Goal: Information Seeking & Learning: Learn about a topic

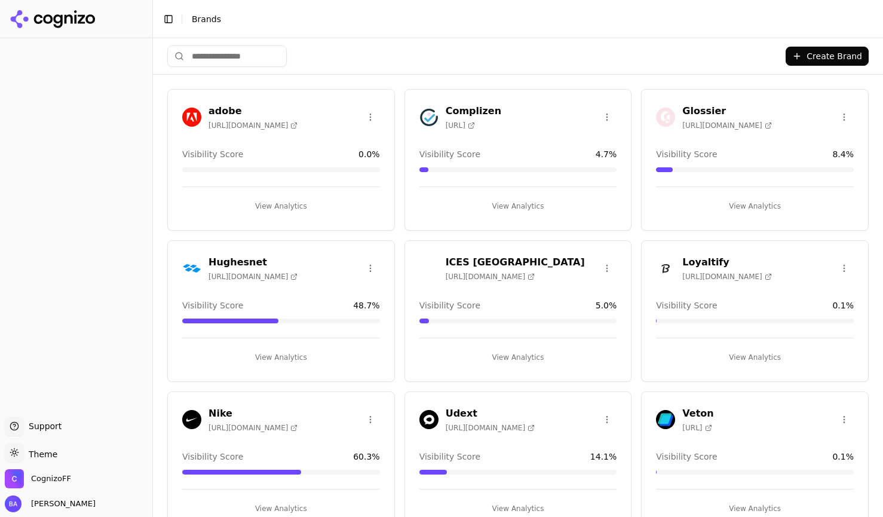
click at [211, 17] on span "Brands" at bounding box center [206, 19] width 29 height 10
click at [157, 17] on div "Toggle Sidebar Brands" at bounding box center [506, 19] width 706 height 17
click at [162, 17] on button "Toggle Sidebar" at bounding box center [168, 19] width 17 height 17
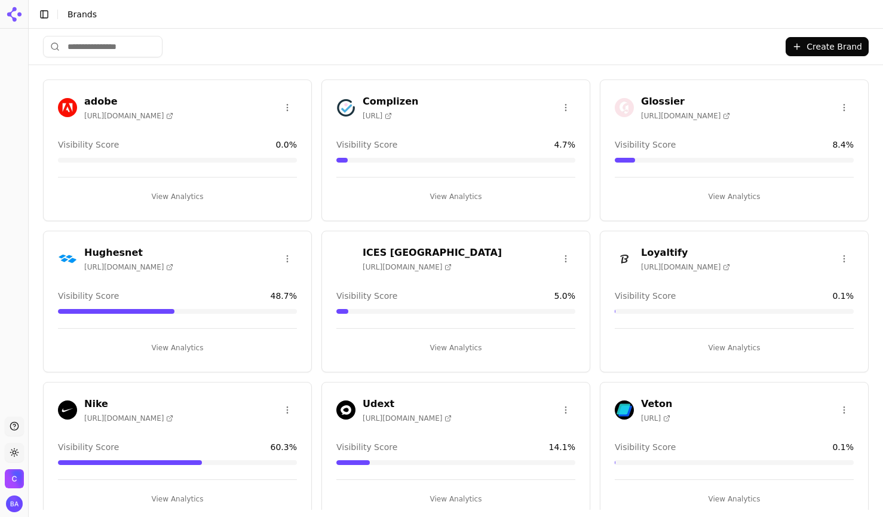
click at [45, 15] on button "Toggle Sidebar" at bounding box center [44, 14] width 17 height 17
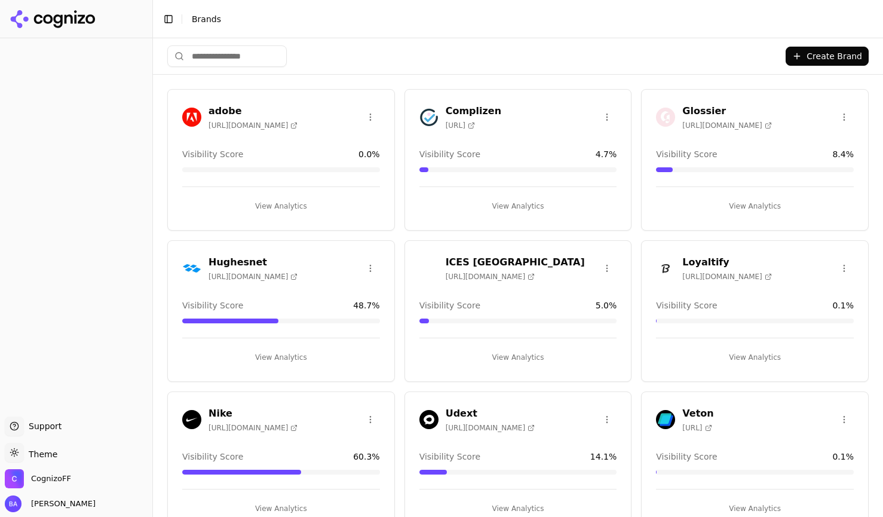
click at [62, 21] on icon at bounding box center [57, 21] width 9 height 14
click at [44, 478] on span "CognizoFF" at bounding box center [51, 478] width 40 height 11
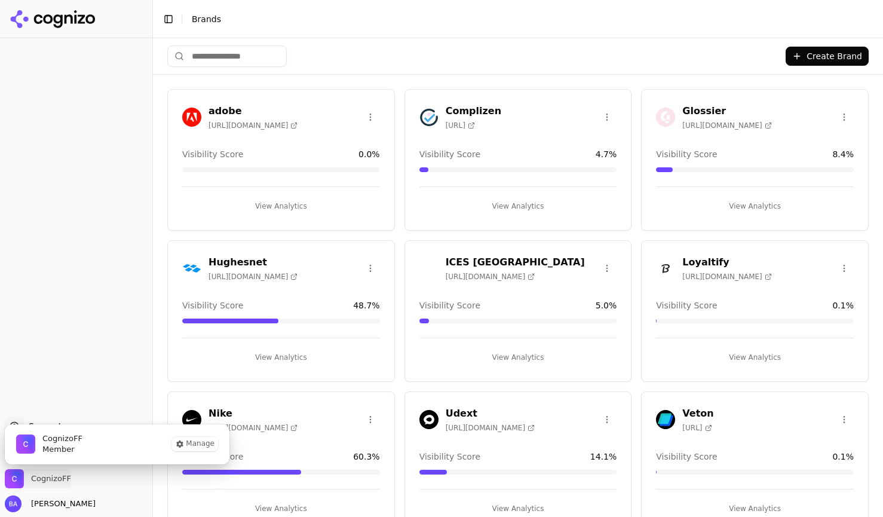
click at [44, 478] on span "CognizoFF" at bounding box center [51, 478] width 40 height 11
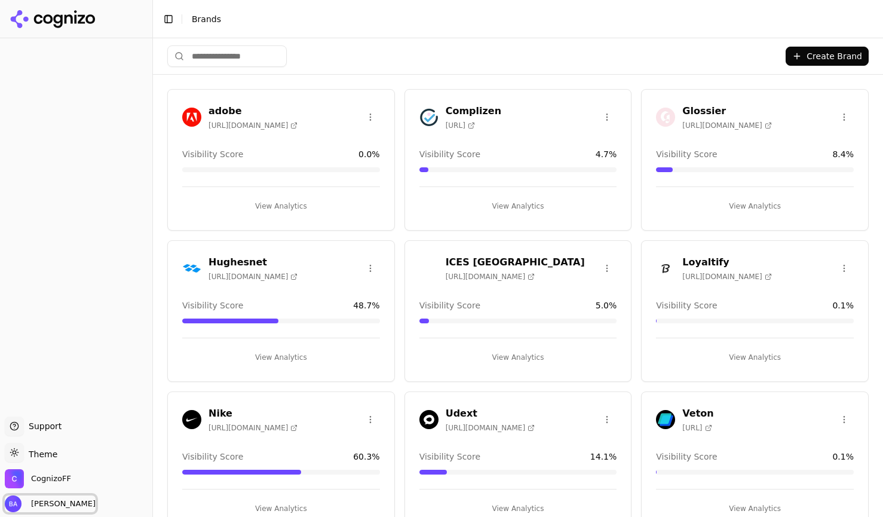
click at [61, 508] on span "[PERSON_NAME]" at bounding box center [60, 503] width 69 height 11
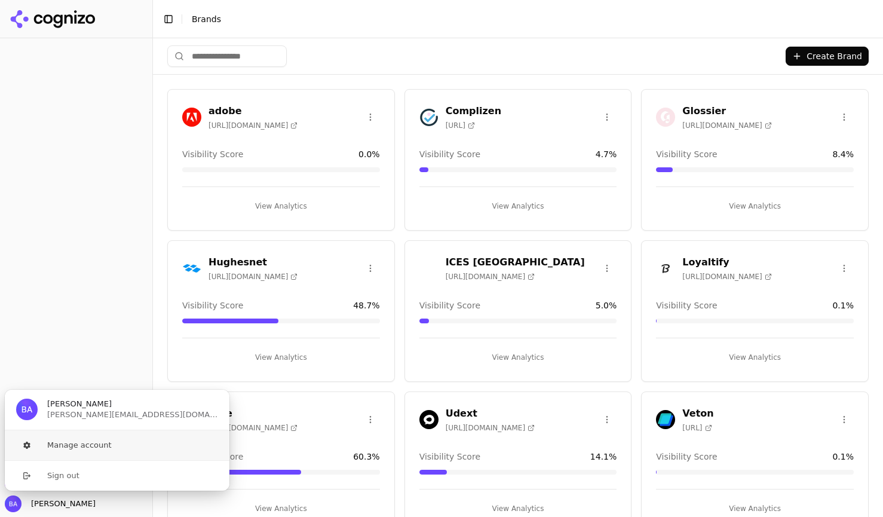
click at [82, 445] on button "Manage account" at bounding box center [117, 445] width 226 height 30
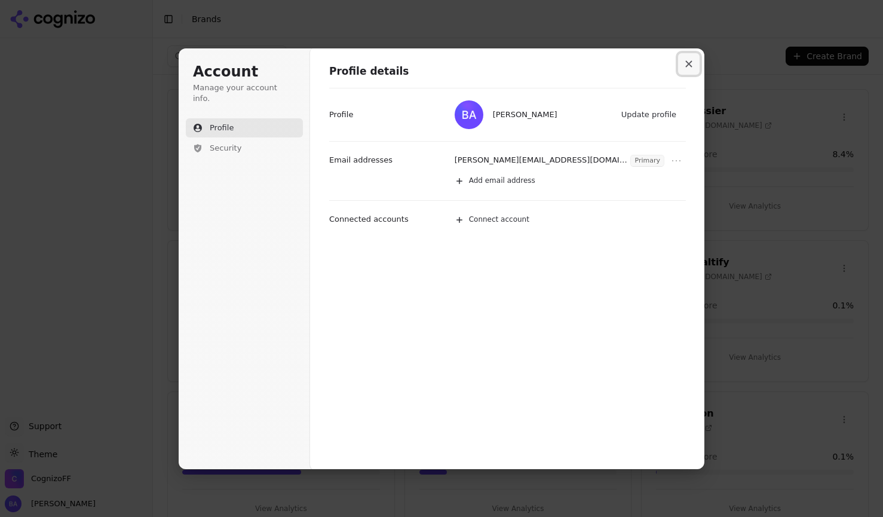
click at [690, 61] on icon "Close modal" at bounding box center [689, 63] width 7 height 7
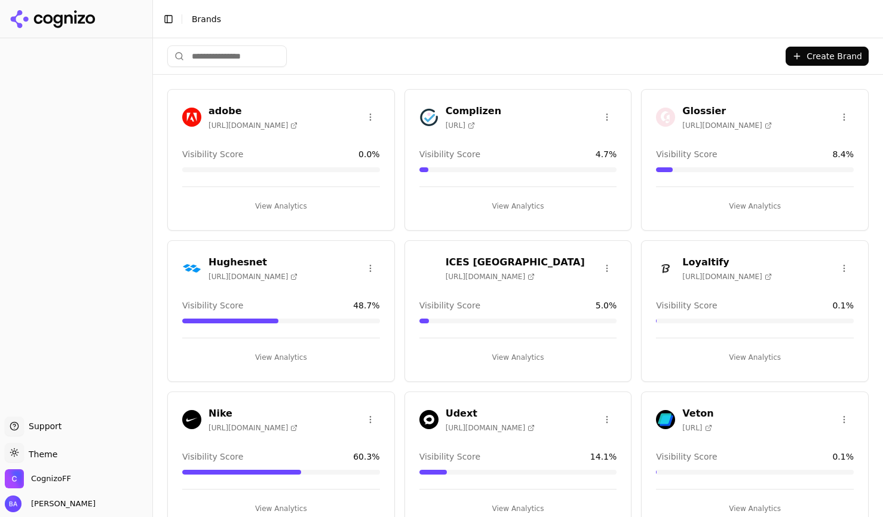
click at [239, 62] on input "search" at bounding box center [226, 55] width 119 height 21
click at [174, 24] on button "Toggle Sidebar" at bounding box center [168, 19] width 17 height 17
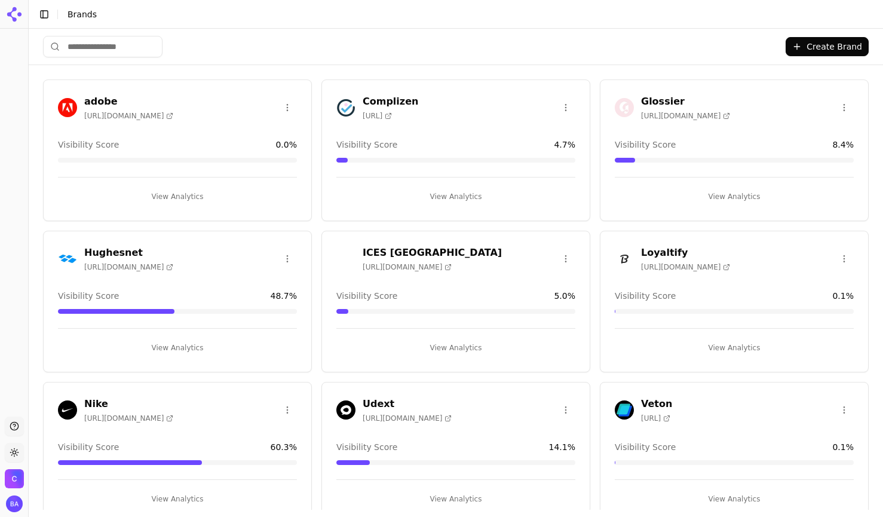
click at [44, 13] on button "Toggle Sidebar" at bounding box center [44, 14] width 17 height 17
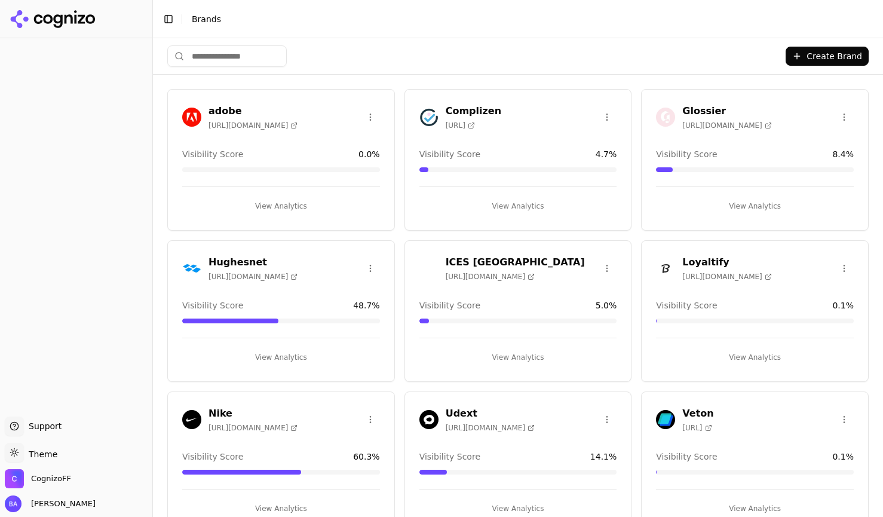
click at [499, 260] on h3 "ICES [GEOGRAPHIC_DATA]" at bounding box center [515, 262] width 139 height 14
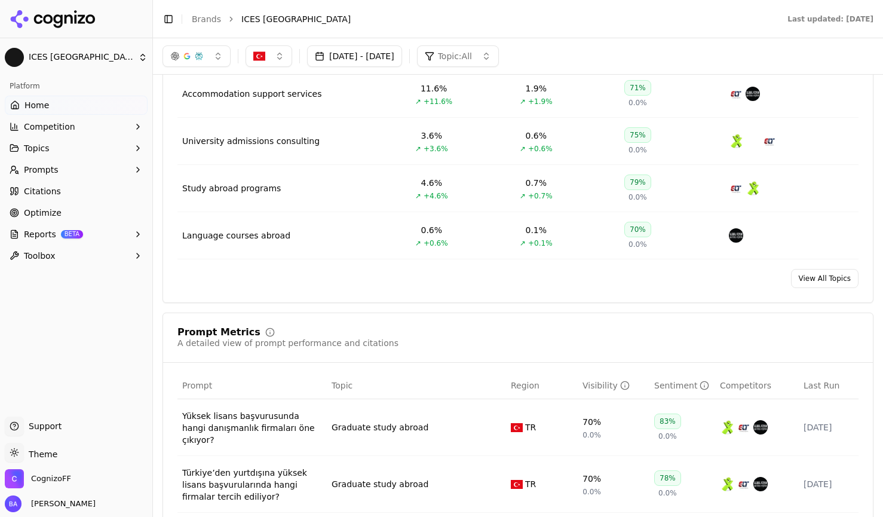
scroll to position [472, 0]
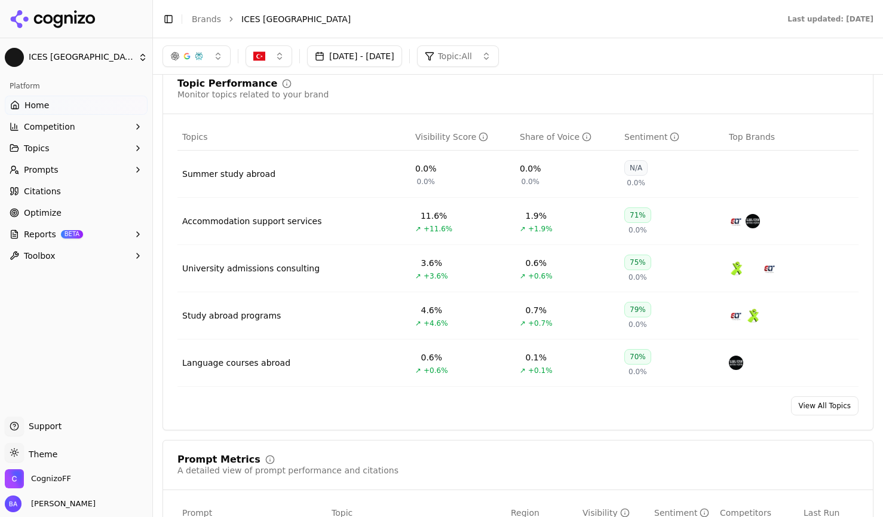
click at [110, 153] on button "Topics" at bounding box center [76, 148] width 143 height 19
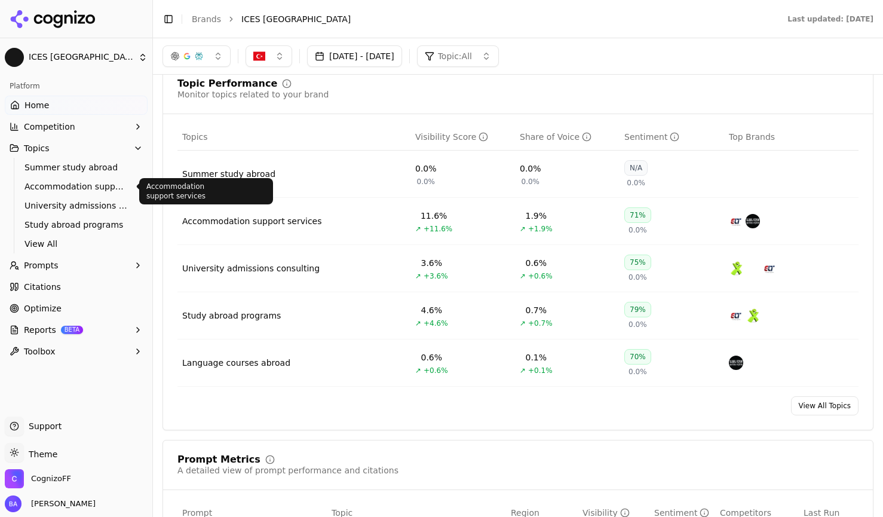
click at [99, 184] on span "Accommodation support services" at bounding box center [76, 186] width 104 height 12
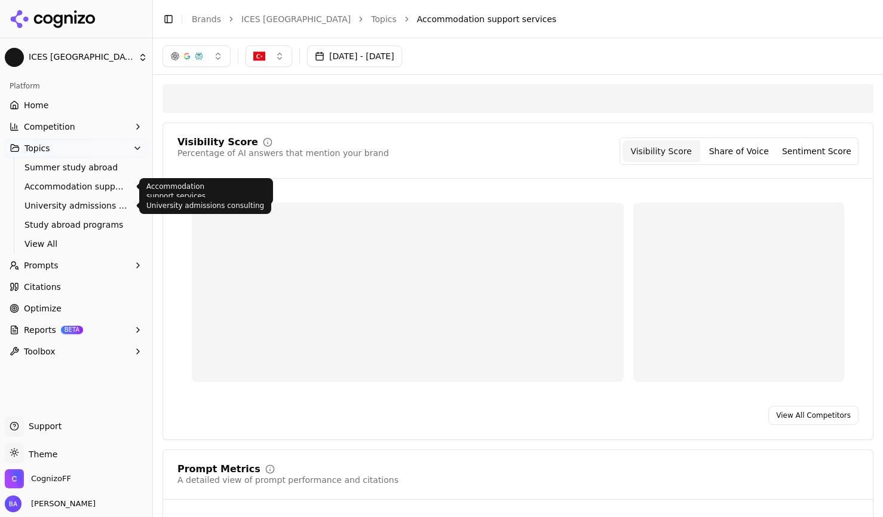
click at [93, 202] on span "University admissions consulting" at bounding box center [76, 205] width 104 height 12
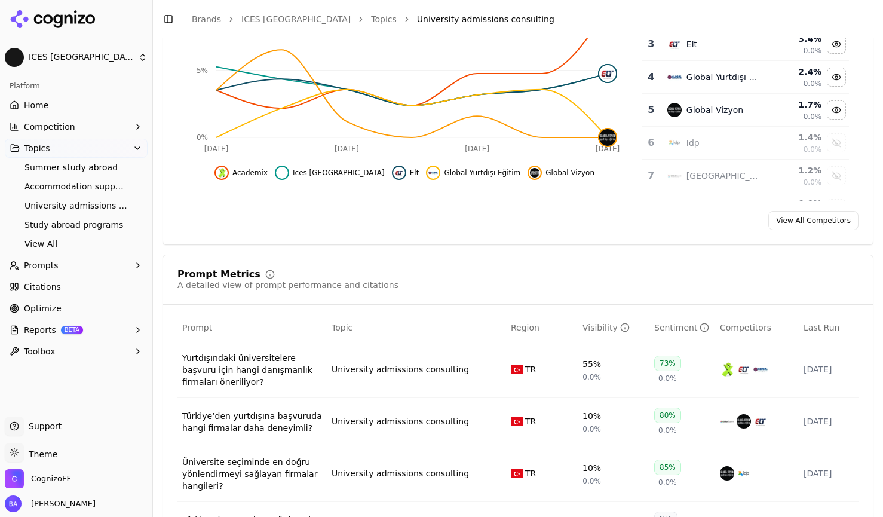
scroll to position [251, 0]
